Goal: Information Seeking & Learning: Learn about a topic

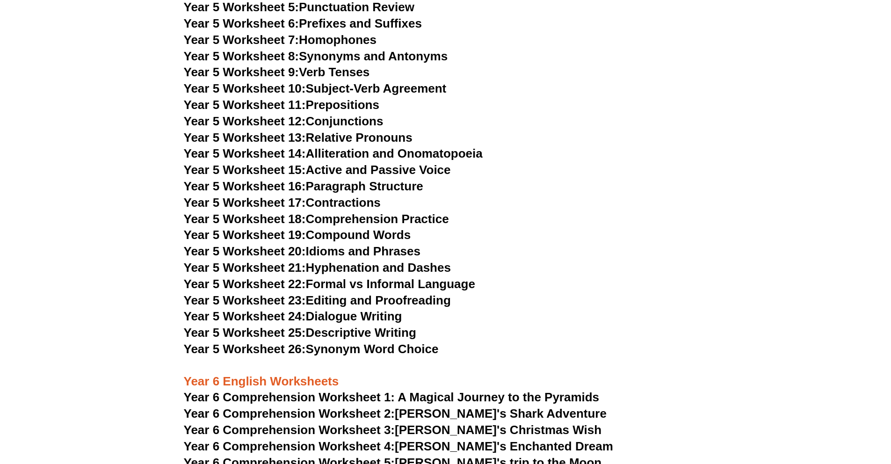
scroll to position [4439, 0]
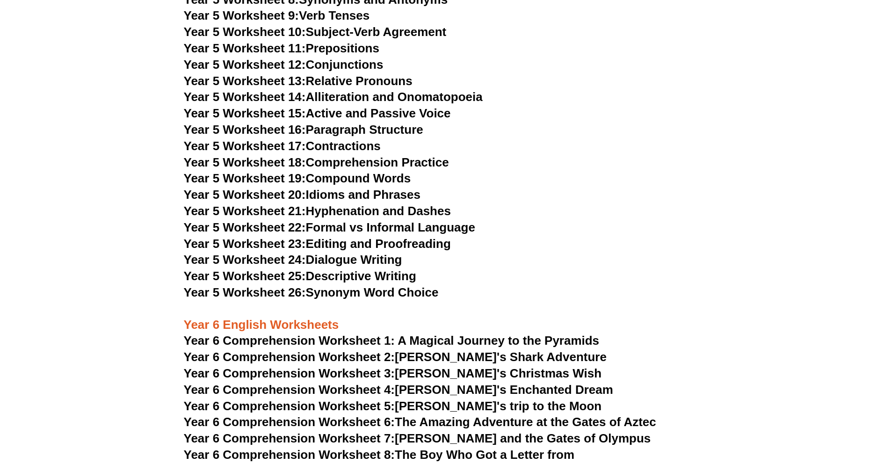
click at [259, 296] on span "Year 5 Worksheet 26:" at bounding box center [245, 292] width 122 height 14
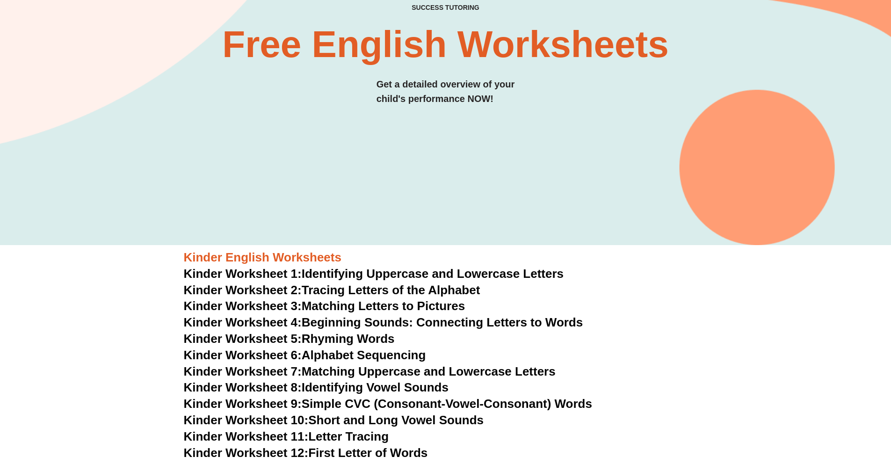
scroll to position [0, 0]
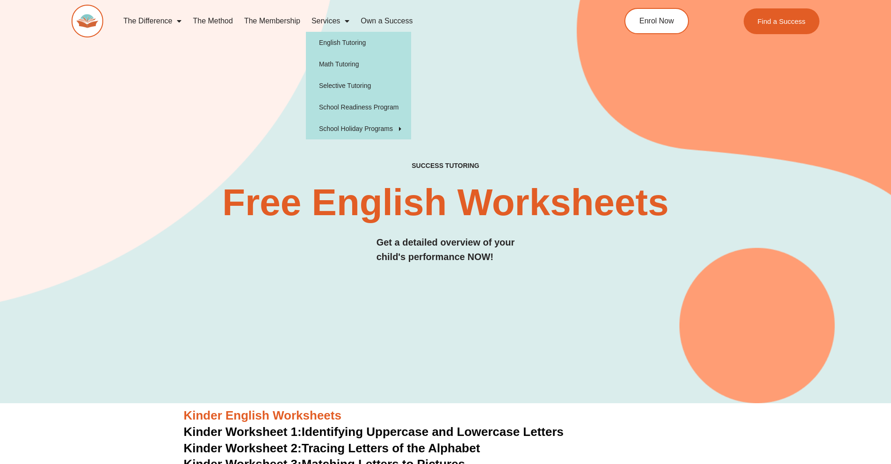
click at [344, 22] on span "Menu" at bounding box center [344, 21] width 9 height 17
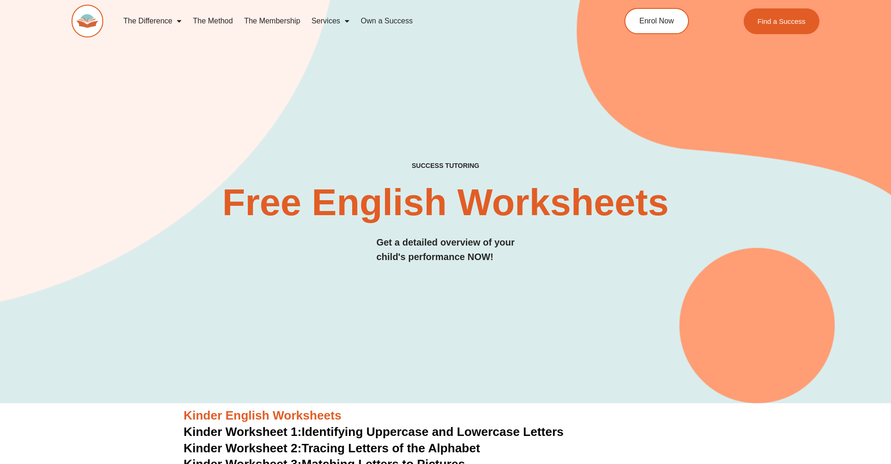
click at [343, 22] on span "Menu" at bounding box center [344, 21] width 9 height 17
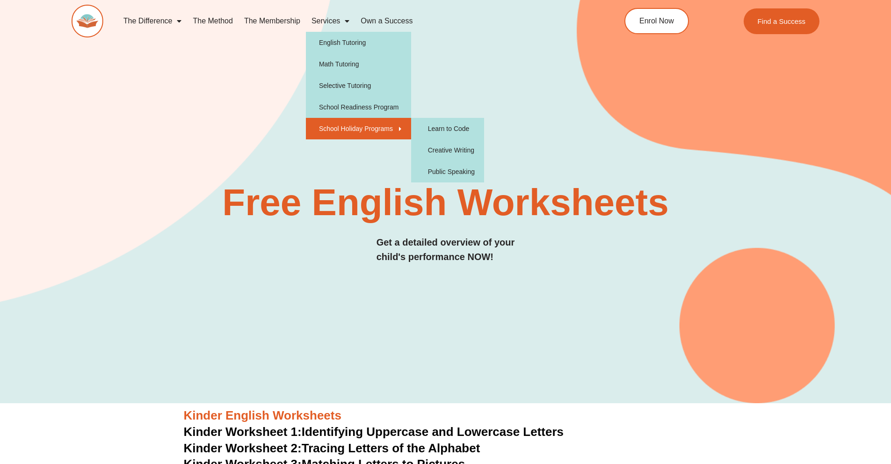
click at [256, 56] on div "SUCCESS TUTORING​ Free English Worksheets​ Get a detailed overview of your chil…" at bounding box center [446, 186] width 748 height 433
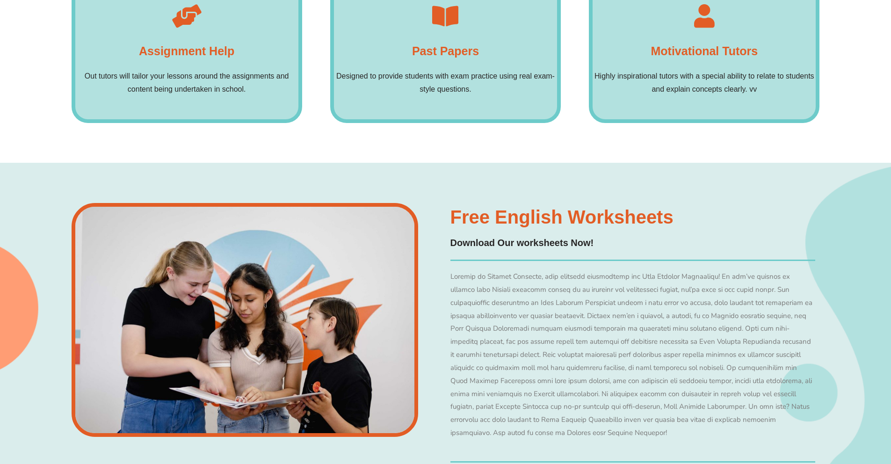
scroll to position [6467, 0]
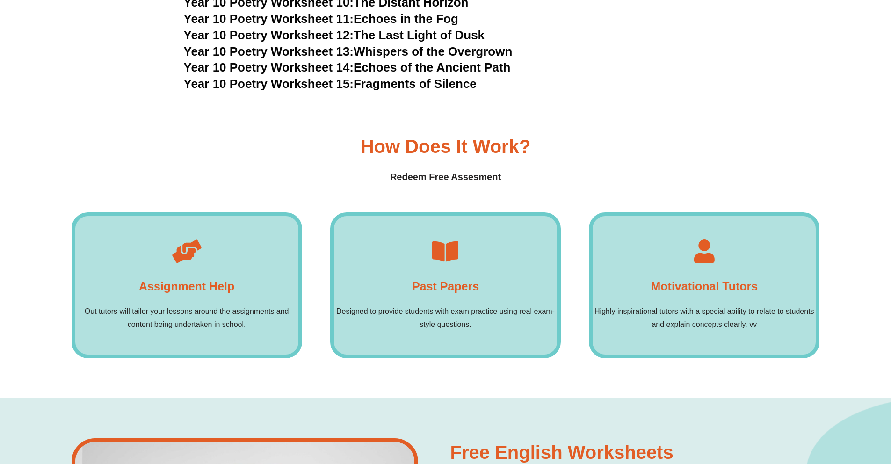
drag, startPoint x: 437, startPoint y: 239, endPoint x: 433, endPoint y: 250, distance: 11.4
click at [433, 244] on div "Past Papers Designed to provide students with exam practice using real exam-sty…" at bounding box center [445, 285] width 231 height 146
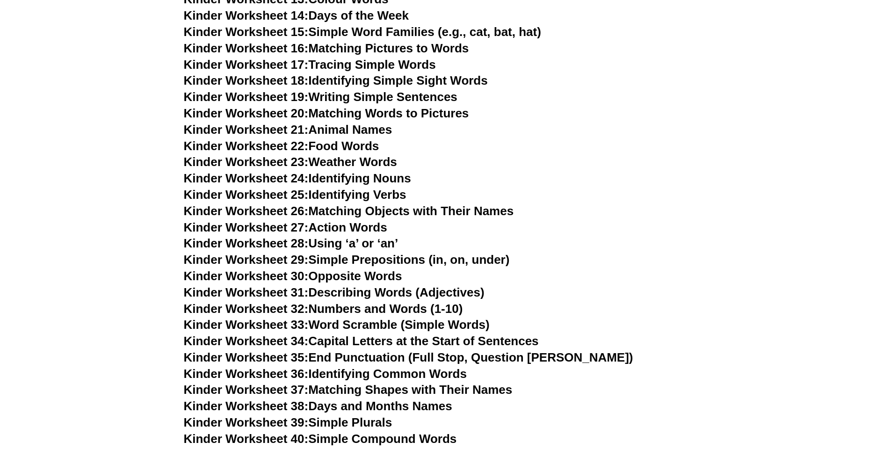
scroll to position [0, 0]
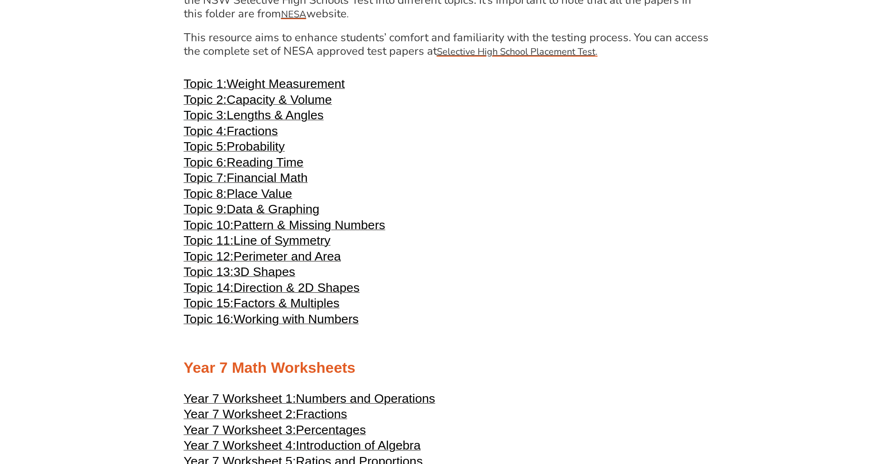
scroll to position [2011, 0]
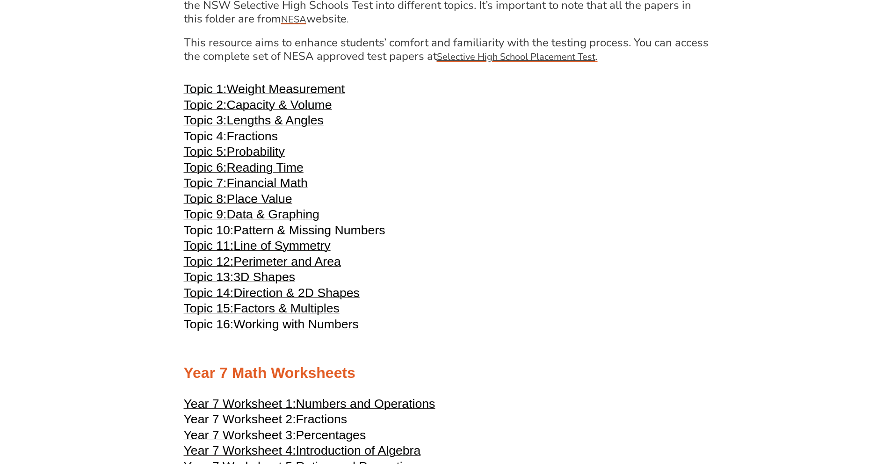
click at [106, 198] on section "Year 4 Math Worksheets Year 4 Worksheet 1: Place Value Year 4 Worksheet 2: Addi…" at bounding box center [445, 201] width 891 height 1886
click at [141, 154] on section "Year 4 Math Worksheets Year 4 Worksheet 1: Place Value Year 4 Worksheet 2: Addi…" at bounding box center [445, 201] width 891 height 1886
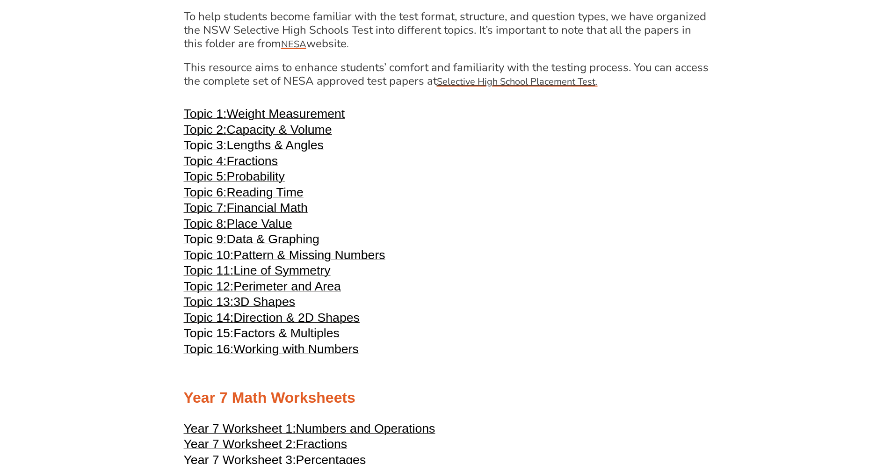
scroll to position [1832, 0]
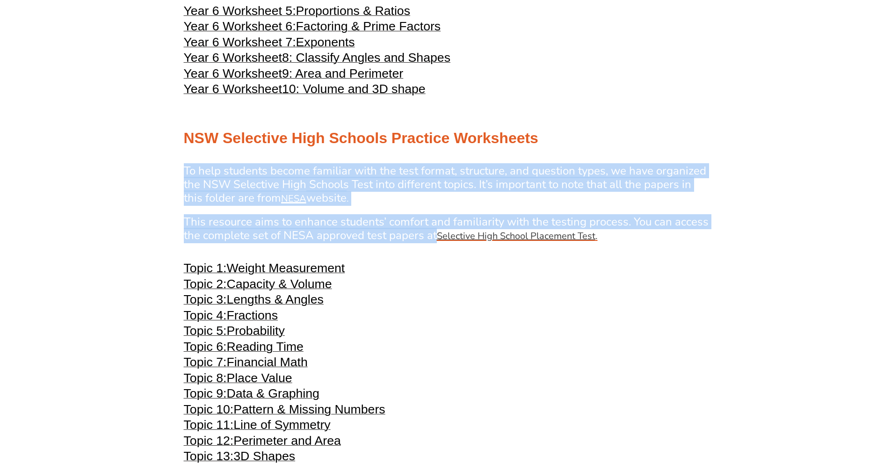
drag, startPoint x: 188, startPoint y: 168, endPoint x: 434, endPoint y: 239, distance: 256.4
click at [434, 239] on div "Year 4 Math Worksheets Year 4 Worksheet 1: Place Value Year 4 Worksheet 2: Addi…" at bounding box center [445, 380] width 533 height 1886
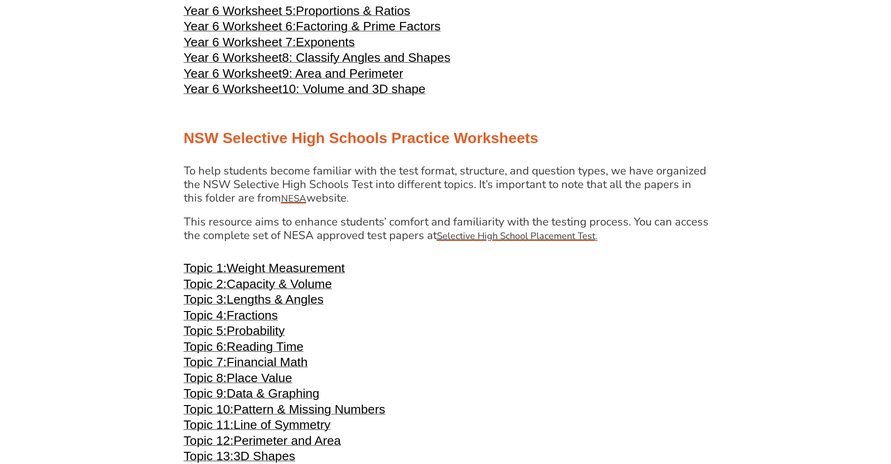
click at [435, 238] on h4 "This resource aims to enhance students’ comfort and familiarity with the testin…" at bounding box center [446, 229] width 525 height 28
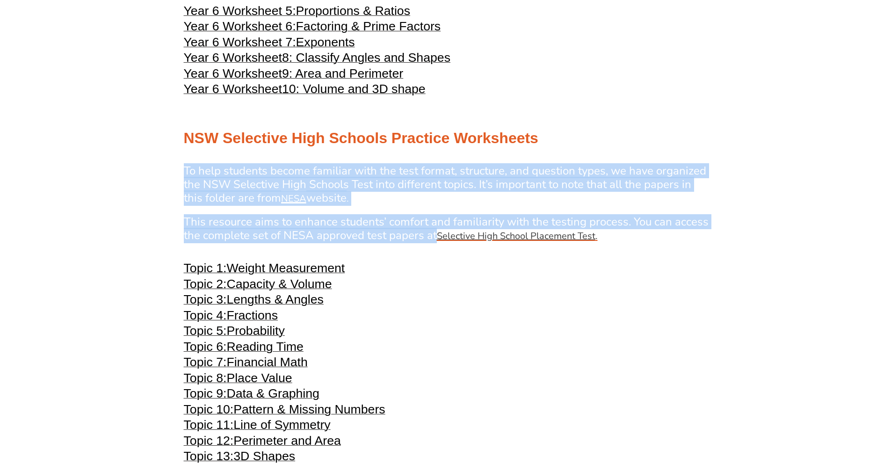
drag, startPoint x: 421, startPoint y: 237, endPoint x: 180, endPoint y: 167, distance: 251.4
click at [180, 167] on div "Year 4 Math Worksheets Year 4 Worksheet 1: Place Value Year 4 Worksheet 2: Addi…" at bounding box center [445, 380] width 533 height 1886
drag, startPoint x: 173, startPoint y: 171, endPoint x: 435, endPoint y: 239, distance: 271.5
click at [435, 239] on section "Year 4 Math Worksheets Year 4 Worksheet 1: Place Value Year 4 Worksheet 2: Addi…" at bounding box center [445, 380] width 891 height 1886
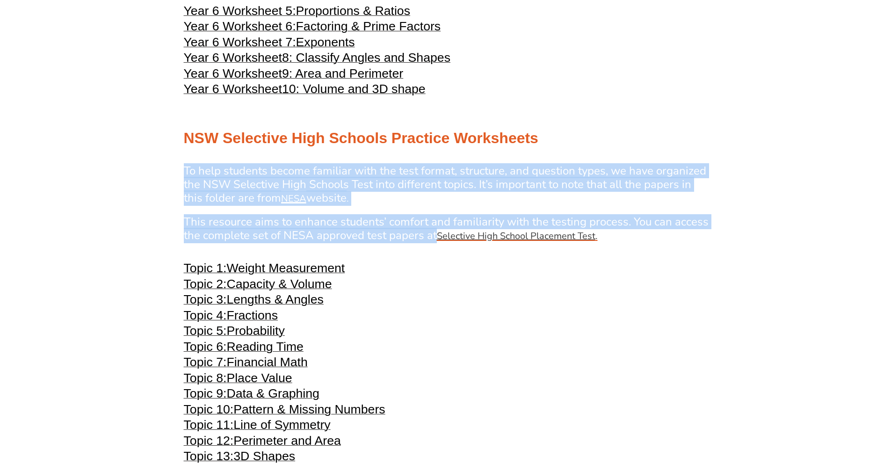
click at [435, 239] on h4 "This resource aims to enhance students’ comfort and familiarity with the testin…" at bounding box center [446, 229] width 525 height 28
drag, startPoint x: 433, startPoint y: 238, endPoint x: 179, endPoint y: 165, distance: 264.7
click at [179, 165] on div "Year 4 Math Worksheets Year 4 Worksheet 1: Place Value Year 4 Worksheet 2: Addi…" at bounding box center [445, 380] width 533 height 1886
click at [180, 166] on div "Year 4 Math Worksheets Year 4 Worksheet 1: Place Value Year 4 Worksheet 2: Addi…" at bounding box center [445, 380] width 533 height 1886
drag, startPoint x: 179, startPoint y: 166, endPoint x: 433, endPoint y: 236, distance: 263.4
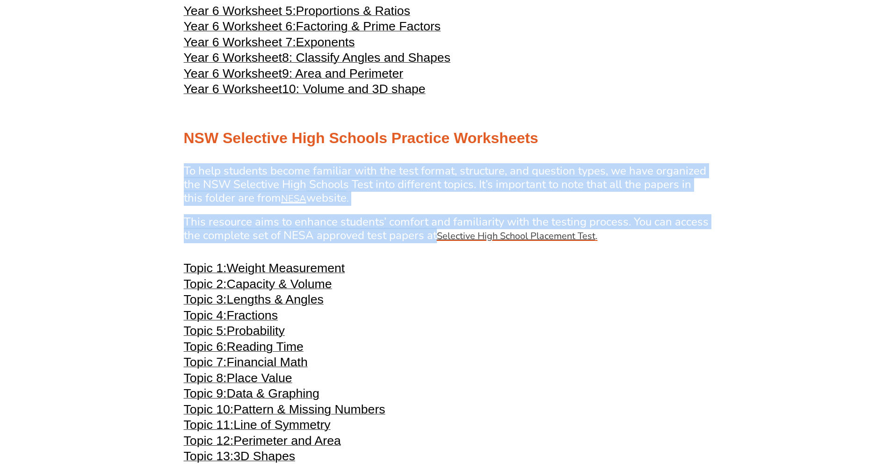
click at [433, 236] on div "Year 4 Math Worksheets Year 4 Worksheet 1: Place Value Year 4 Worksheet 2: Addi…" at bounding box center [445, 380] width 533 height 1886
click at [433, 237] on h4 "This resource aims to enhance students’ comfort and familiarity with the testin…" at bounding box center [446, 229] width 525 height 28
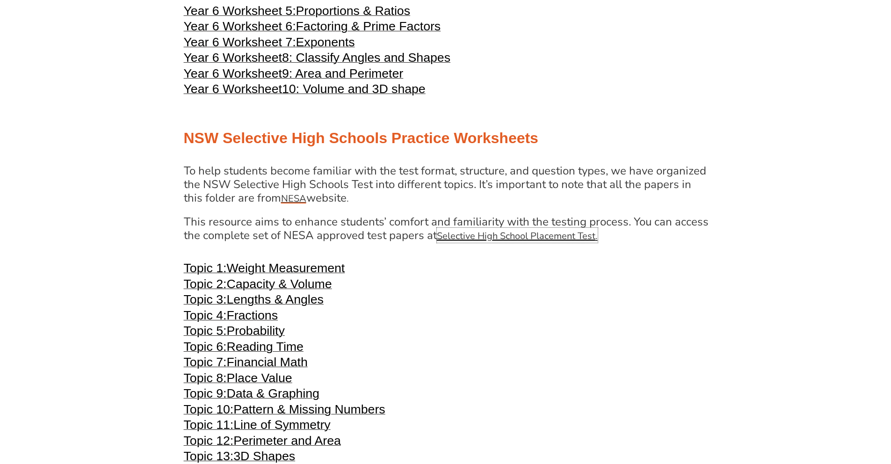
drag, startPoint x: 438, startPoint y: 235, endPoint x: 204, endPoint y: 180, distance: 239.5
click at [205, 180] on div "To help students become familiar with the test format, structure, and question …" at bounding box center [446, 203] width 525 height 79
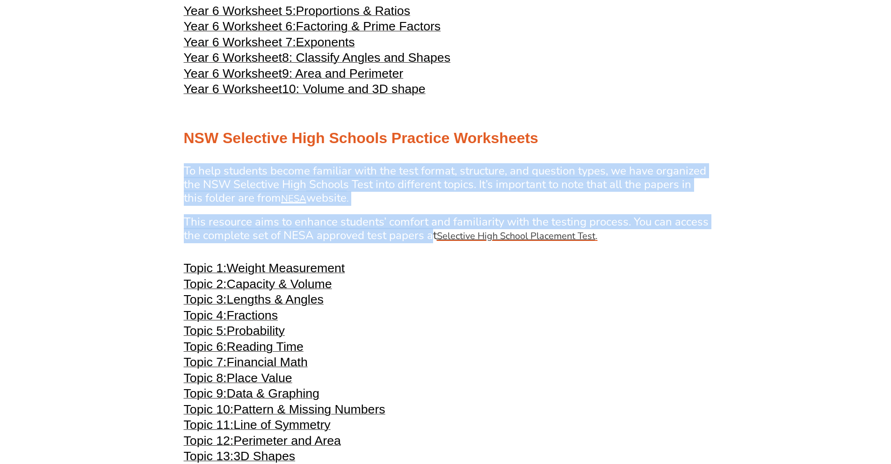
drag, startPoint x: 182, startPoint y: 168, endPoint x: 431, endPoint y: 236, distance: 257.9
click at [431, 236] on div "Year 4 Math Worksheets Year 4 Worksheet 1: Place Value Year 4 Worksheet 2: Addi…" at bounding box center [445, 380] width 533 height 1886
click at [399, 234] on h4 "This resource aims to enhance students’ comfort and familiarity with the testin…" at bounding box center [446, 229] width 525 height 28
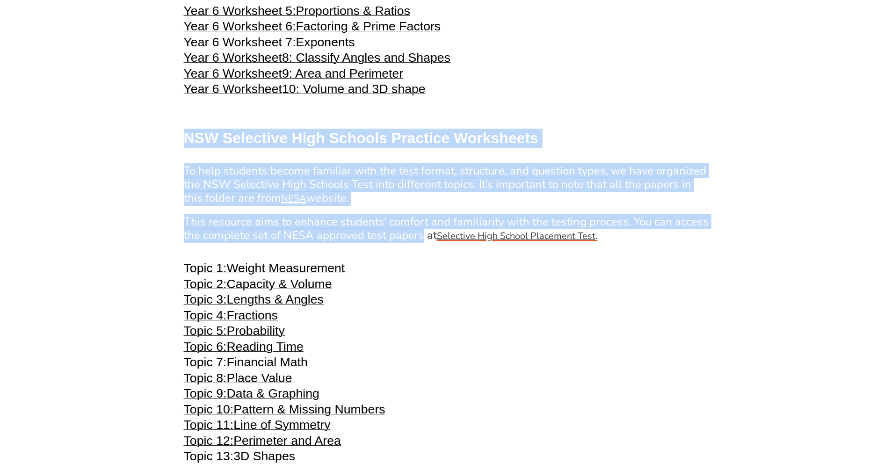
drag, startPoint x: 187, startPoint y: 147, endPoint x: 420, endPoint y: 236, distance: 249.8
click at [420, 236] on div "Year 4 Math Worksheets Year 4 Worksheet 1: Place Value Year 4 Worksheet 2: Addi…" at bounding box center [445, 380] width 533 height 1886
click at [420, 236] on h4 "This resource aims to enhance students’ comfort and familiarity with the testin…" at bounding box center [446, 229] width 525 height 28
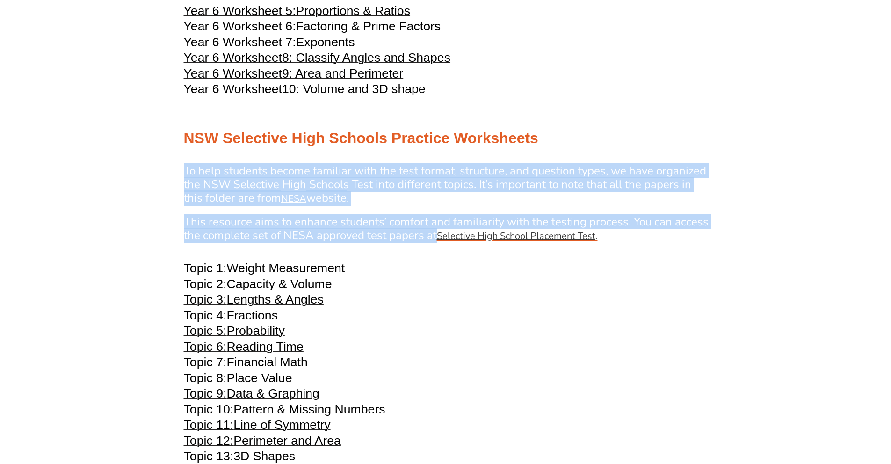
drag, startPoint x: 436, startPoint y: 235, endPoint x: 177, endPoint y: 162, distance: 268.6
click at [177, 162] on section "Year 4 Math Worksheets Year 4 Worksheet 1: Place Value Year 4 Worksheet 2: Addi…" at bounding box center [445, 380] width 891 height 1886
click at [230, 174] on h4 "To help students become familiar with the test format, structure, and question …" at bounding box center [446, 184] width 525 height 41
